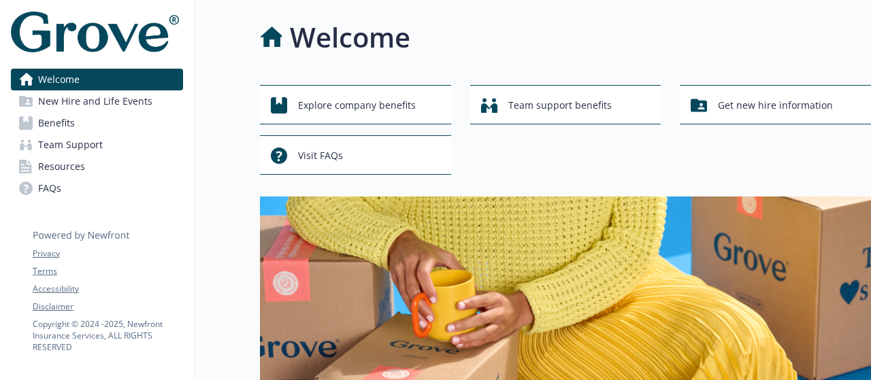
click at [100, 182] on link "FAQs" at bounding box center [97, 189] width 172 height 22
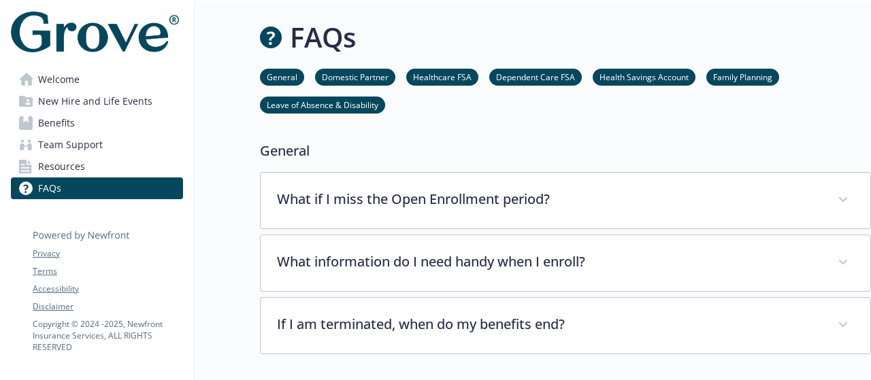
click at [55, 120] on span "Benefits" at bounding box center [56, 123] width 37 height 22
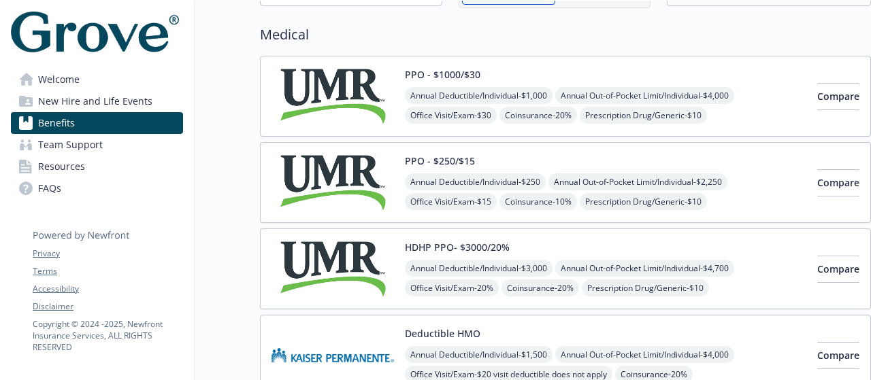
scroll to position [95, 0]
click at [395, 160] on div "PPO - $250/$15 Annual Deductible/Individual - $250 Annual Out-of-Pocket Limit/I…" at bounding box center [538, 183] width 535 height 58
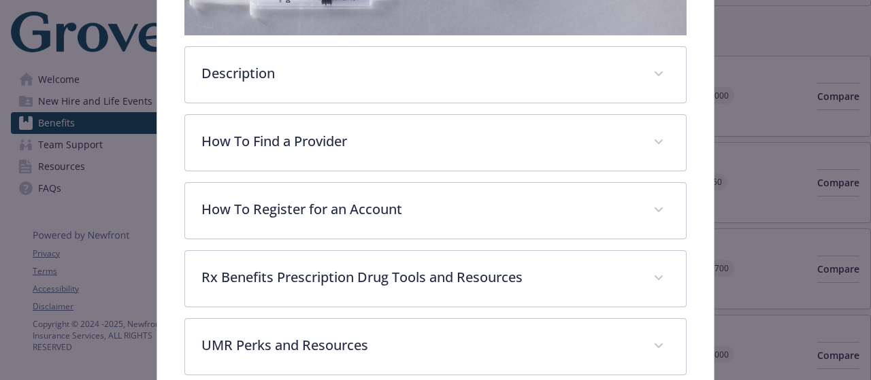
scroll to position [353, 0]
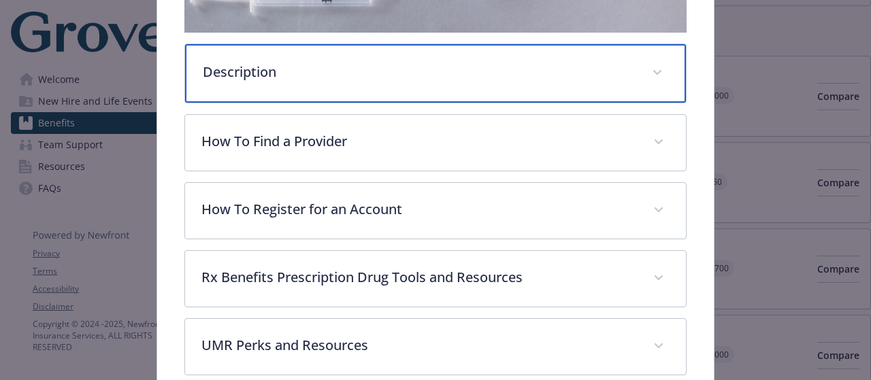
click at [395, 56] on div "Description" at bounding box center [435, 73] width 500 height 59
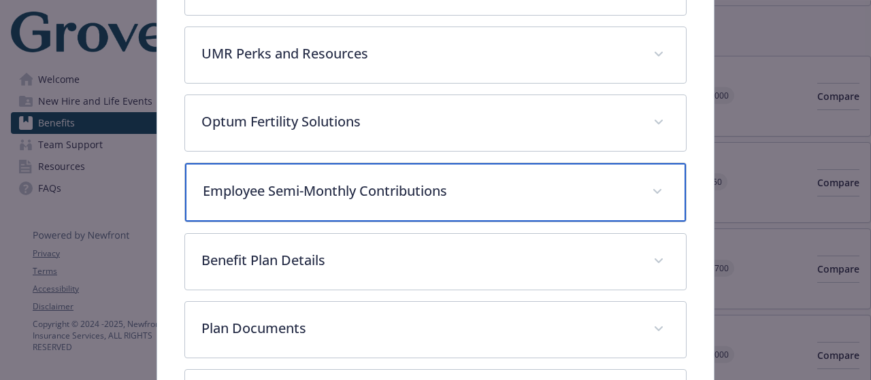
scroll to position [787, 0]
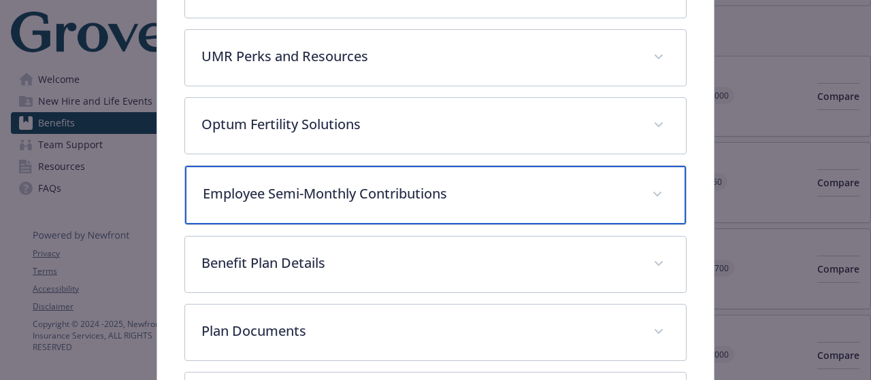
click at [451, 201] on div "Employee Semi-Monthly Contributions" at bounding box center [435, 195] width 500 height 59
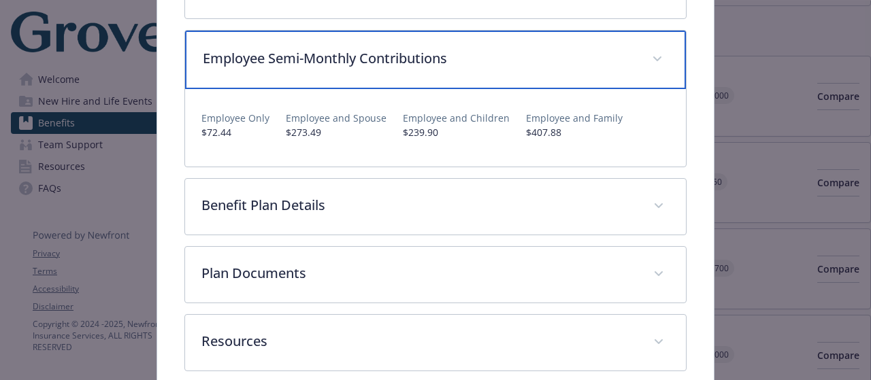
scroll to position [926, 0]
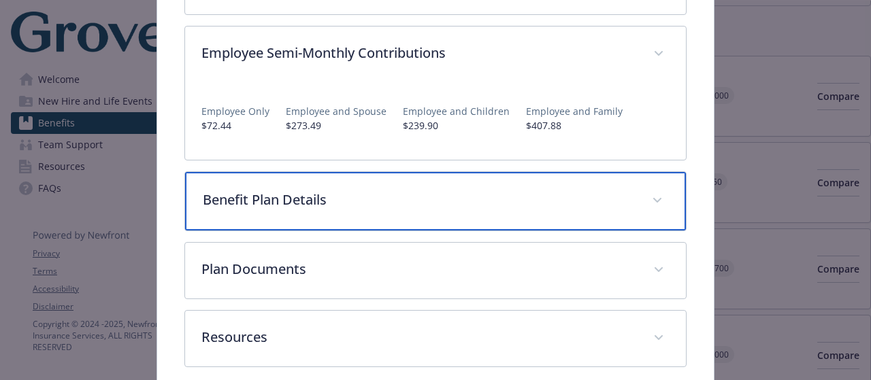
click at [592, 183] on div "Benefit Plan Details" at bounding box center [435, 201] width 500 height 59
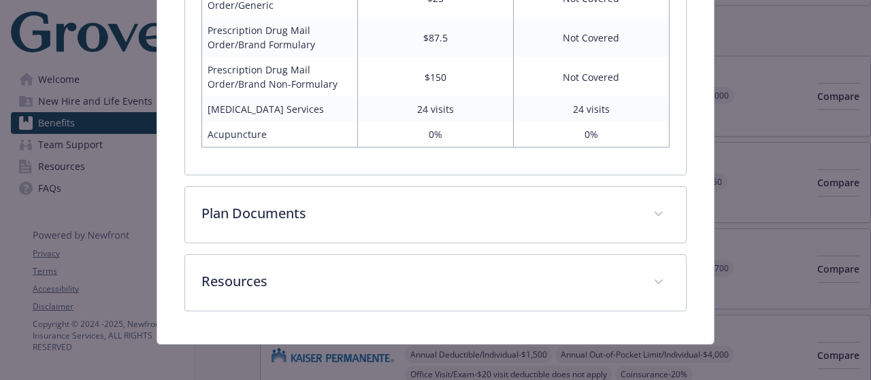
scroll to position [1631, 0]
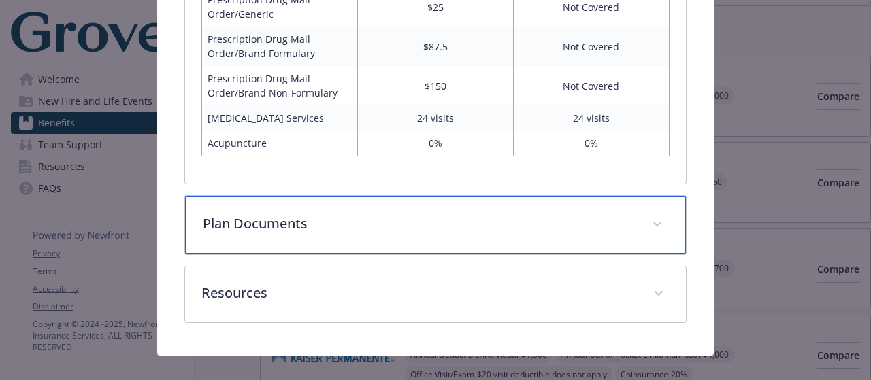
click at [444, 214] on p "Plan Documents" at bounding box center [419, 224] width 432 height 20
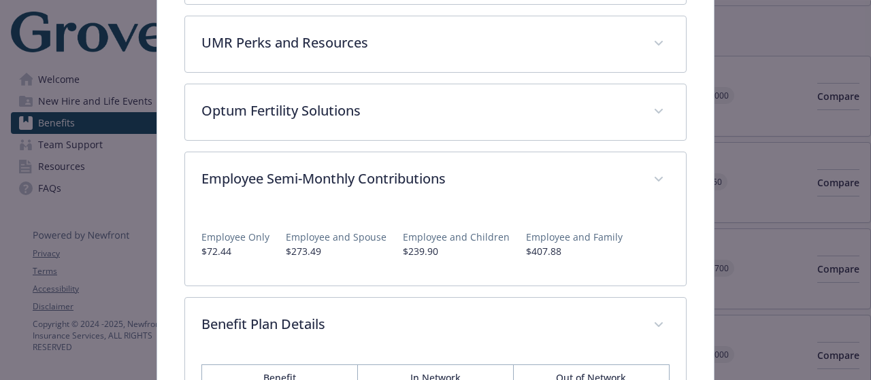
scroll to position [800, 0]
